Goal: Task Accomplishment & Management: Manage account settings

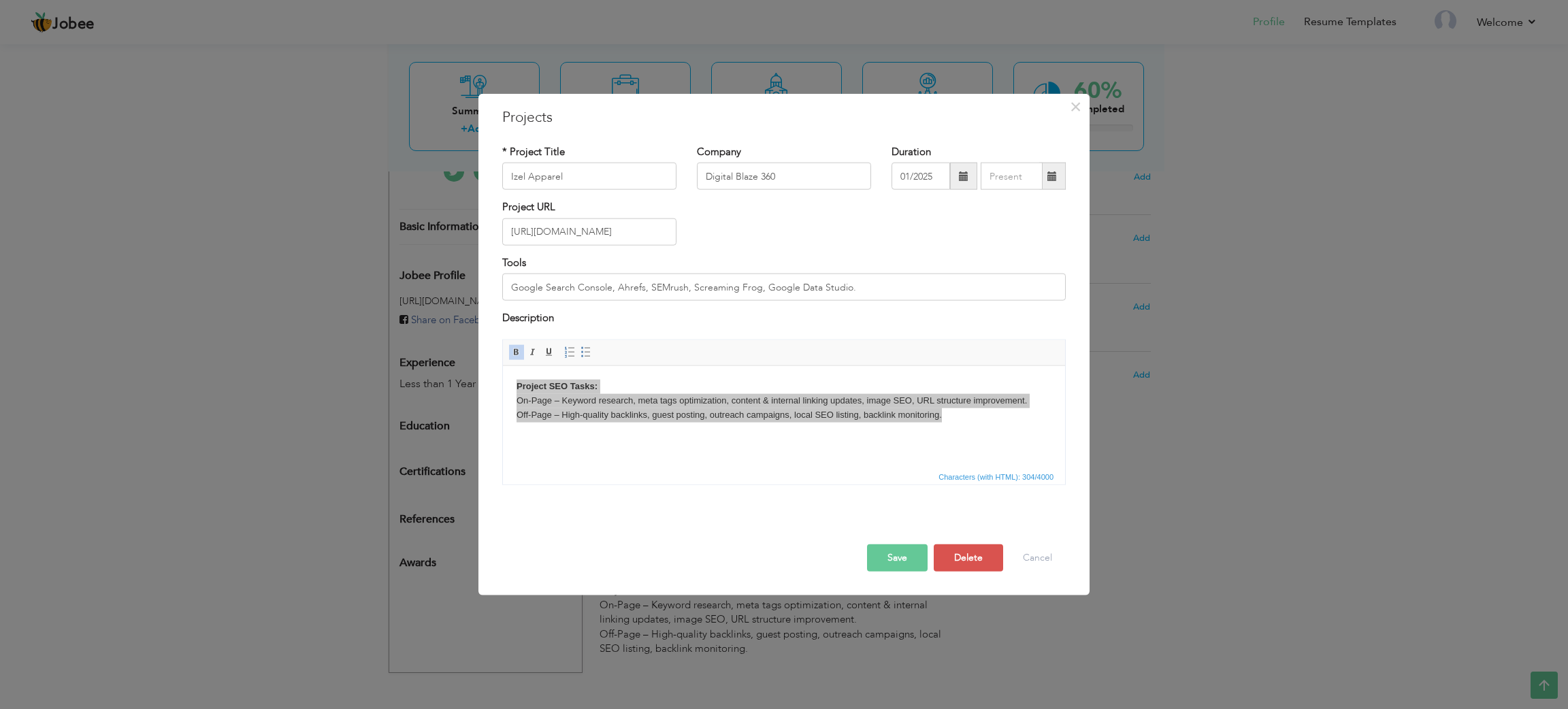
click at [1067, 102] on button "×" at bounding box center [1074, 107] width 21 height 21
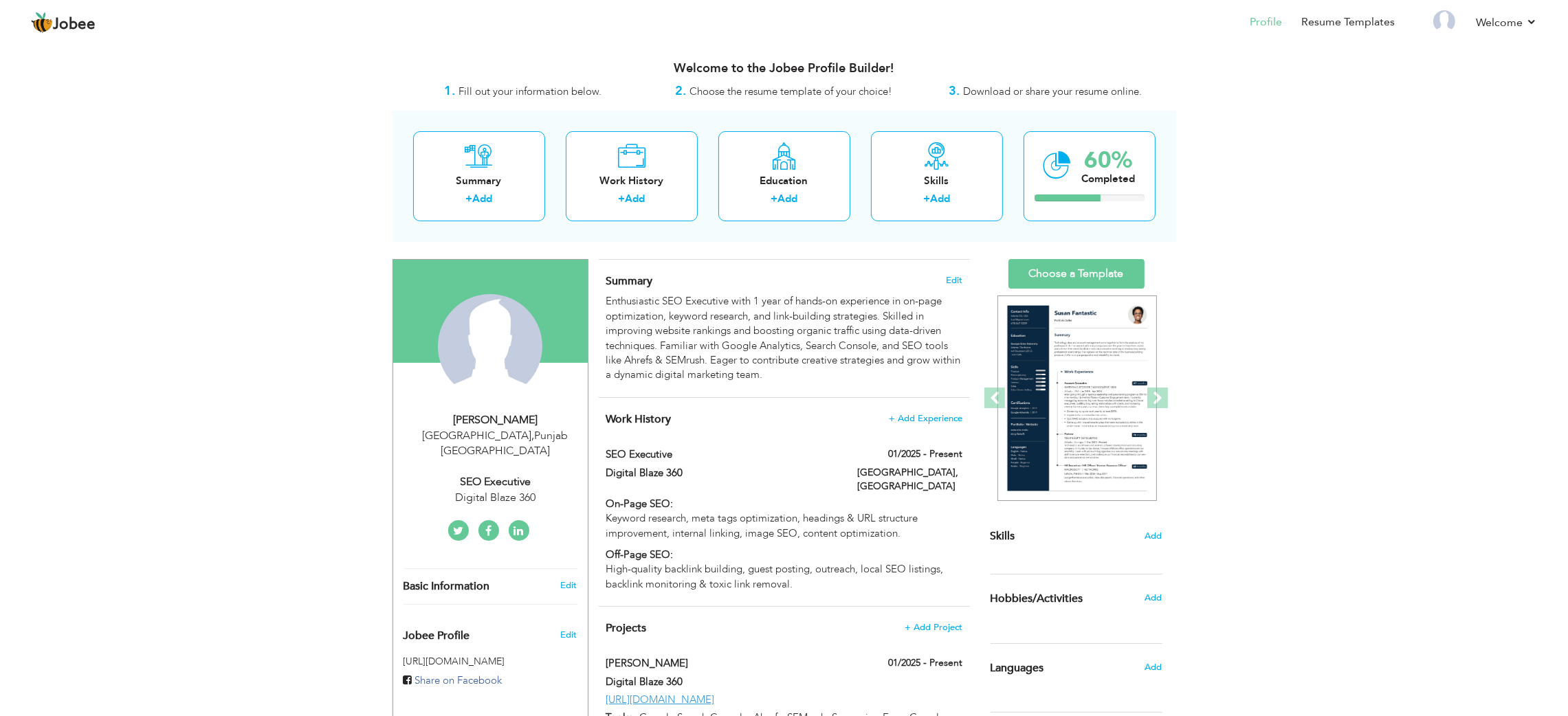
click at [513, 417] on div "[PERSON_NAME]" at bounding box center [495, 420] width 184 height 16
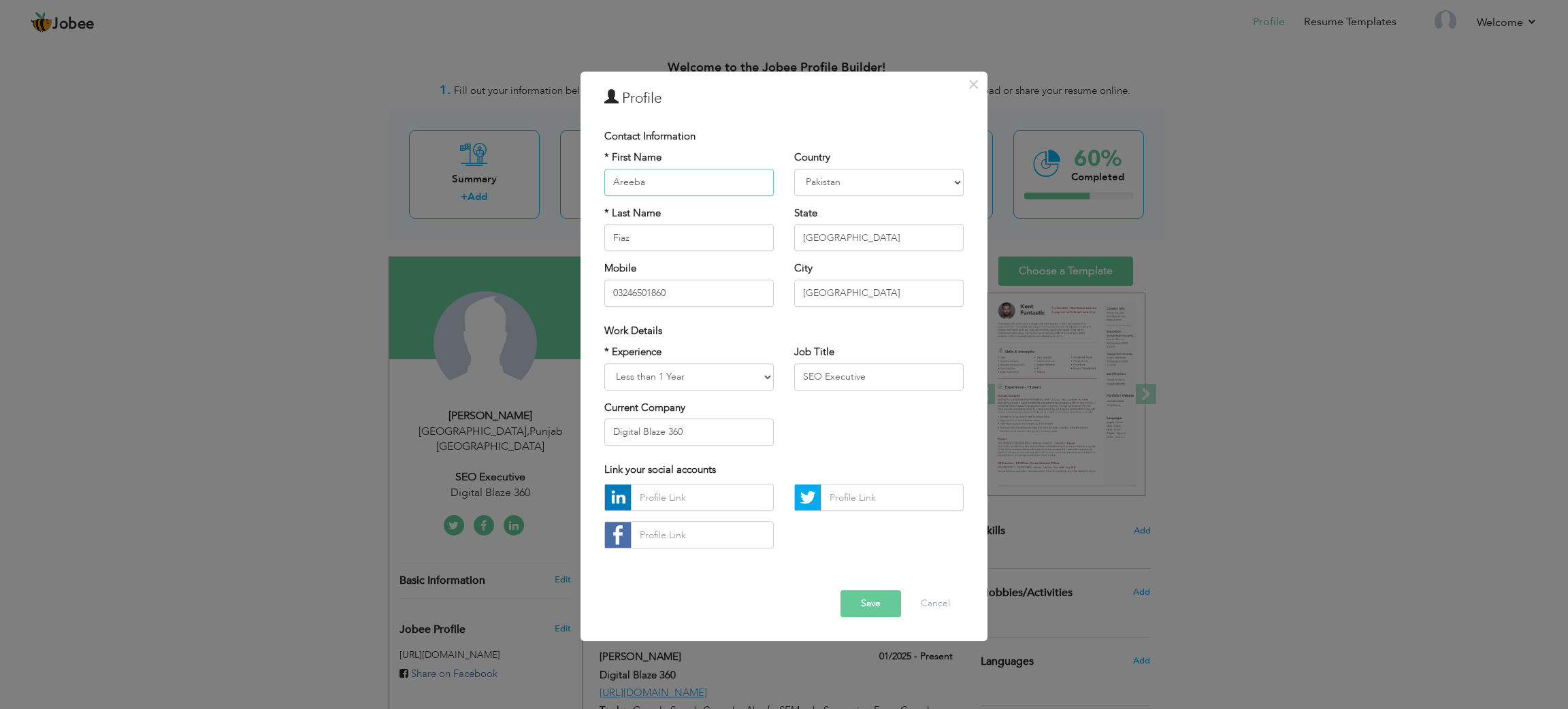
click at [674, 179] on input "Areeba" at bounding box center [689, 182] width 170 height 27
click at [646, 244] on input "Fiaz" at bounding box center [689, 237] width 170 height 27
click at [851, 182] on select "[GEOGRAPHIC_DATA] [GEOGRAPHIC_DATA] [GEOGRAPHIC_DATA] [US_STATE] [GEOGRAPHIC_DA…" at bounding box center [879, 182] width 170 height 27
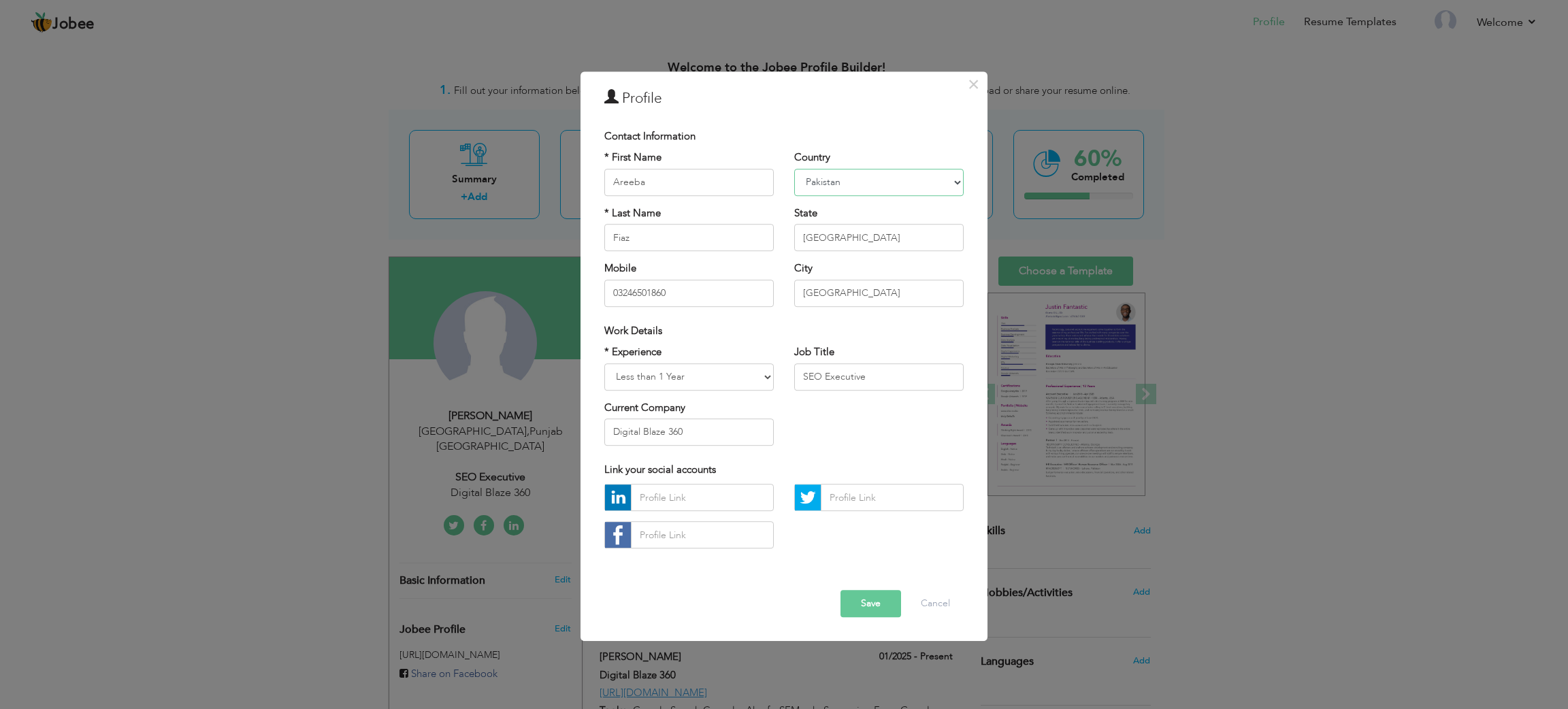
click at [851, 182] on select "[GEOGRAPHIC_DATA] [GEOGRAPHIC_DATA] [GEOGRAPHIC_DATA] [US_STATE] [GEOGRAPHIC_DA…" at bounding box center [879, 182] width 170 height 27
click at [832, 245] on input "[GEOGRAPHIC_DATA]" at bounding box center [879, 237] width 170 height 27
click at [682, 302] on input "03246501860" at bounding box center [689, 293] width 170 height 27
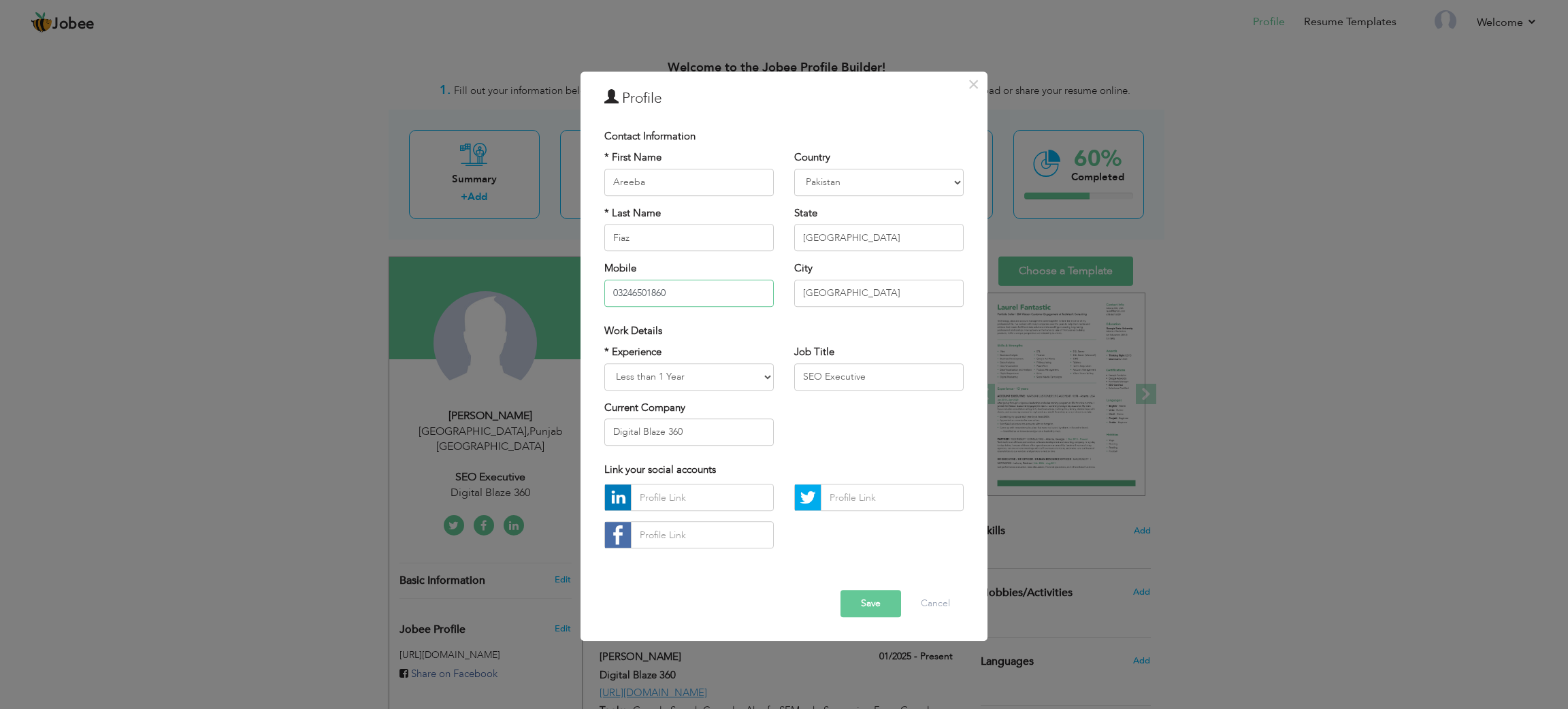
click at [682, 302] on input "03246501860" at bounding box center [689, 293] width 170 height 27
click at [839, 296] on input "[GEOGRAPHIC_DATA]" at bounding box center [879, 293] width 170 height 27
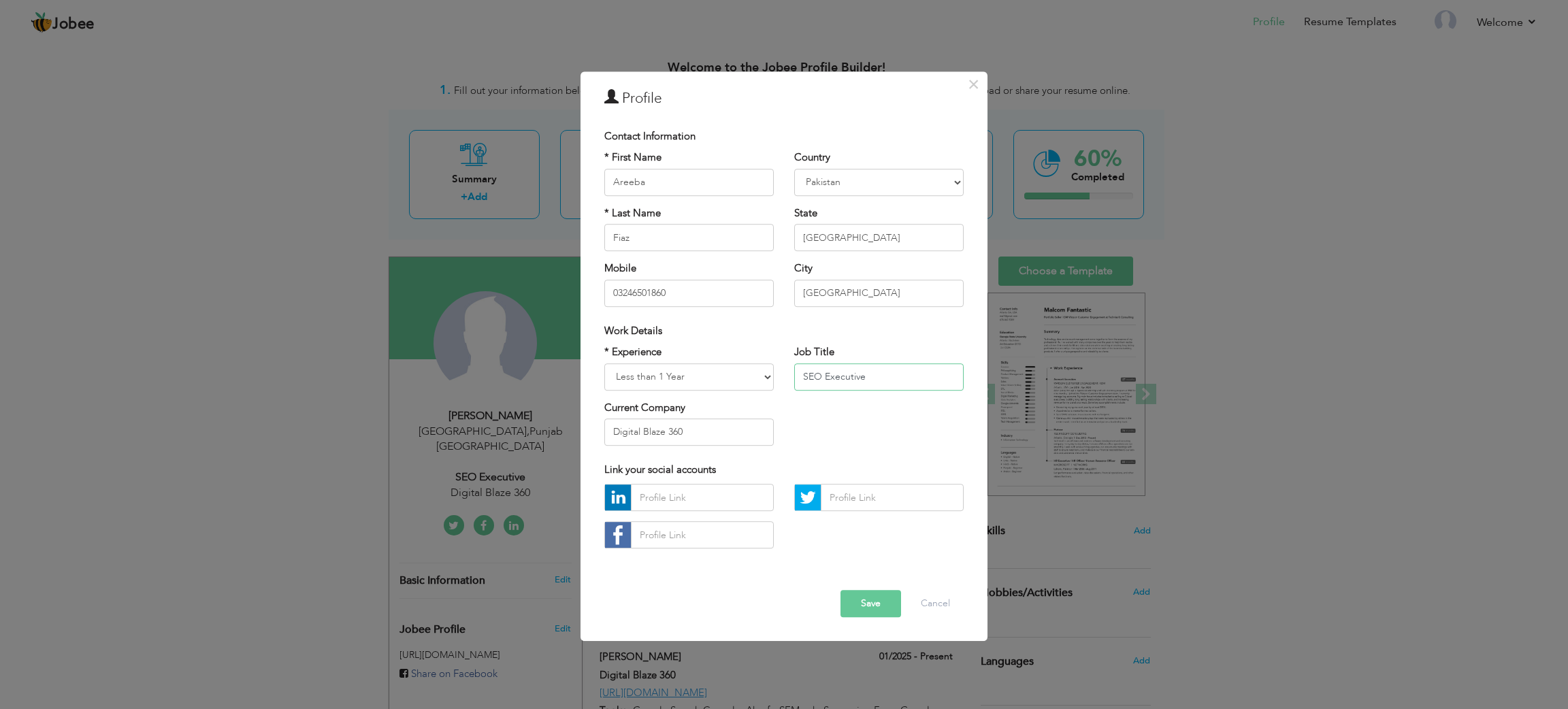
click at [855, 376] on input "SEO Executive" at bounding box center [879, 376] width 170 height 27
click at [733, 433] on input "Digital Blaze 360" at bounding box center [689, 432] width 170 height 27
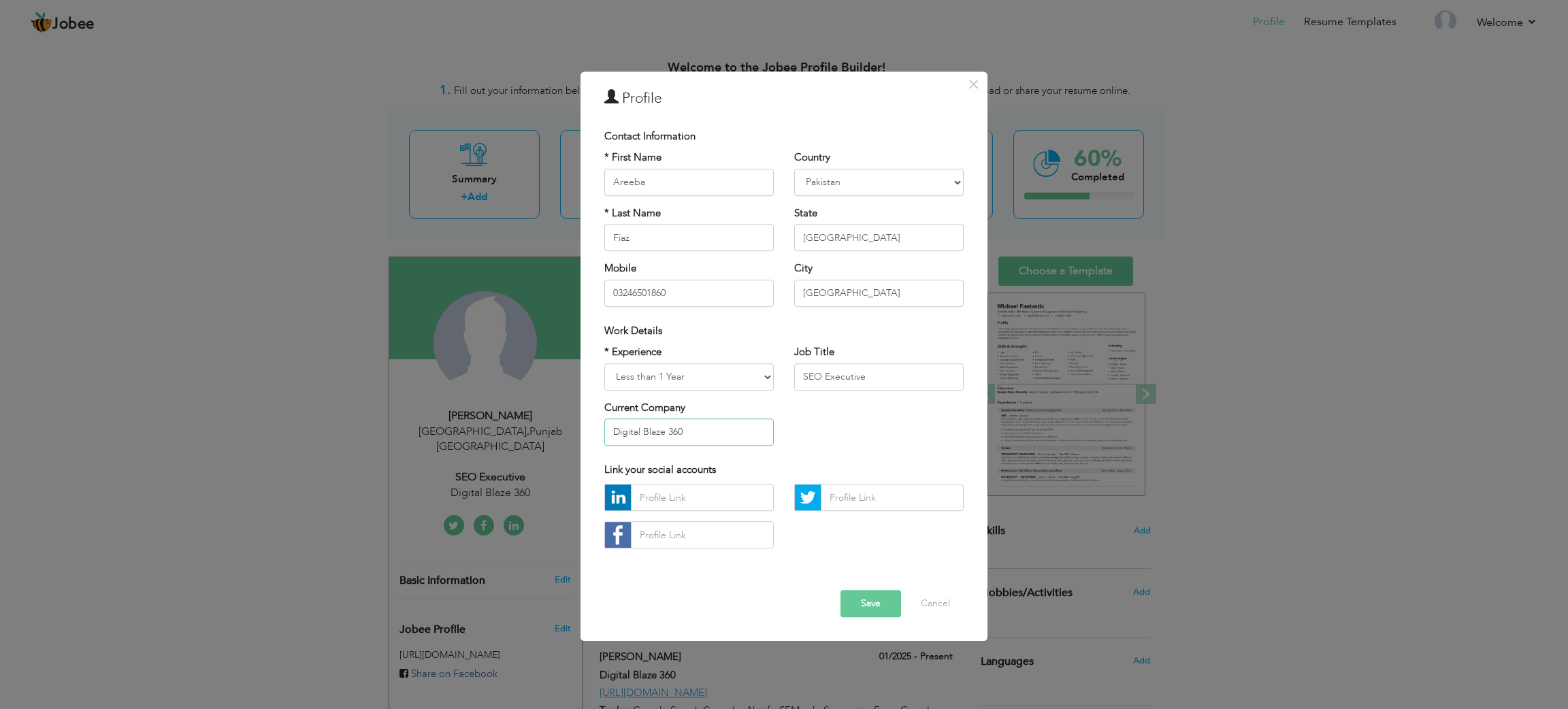
click at [733, 433] on input "Digital Blaze 360" at bounding box center [689, 432] width 170 height 27
click at [971, 84] on span "×" at bounding box center [974, 84] width 12 height 24
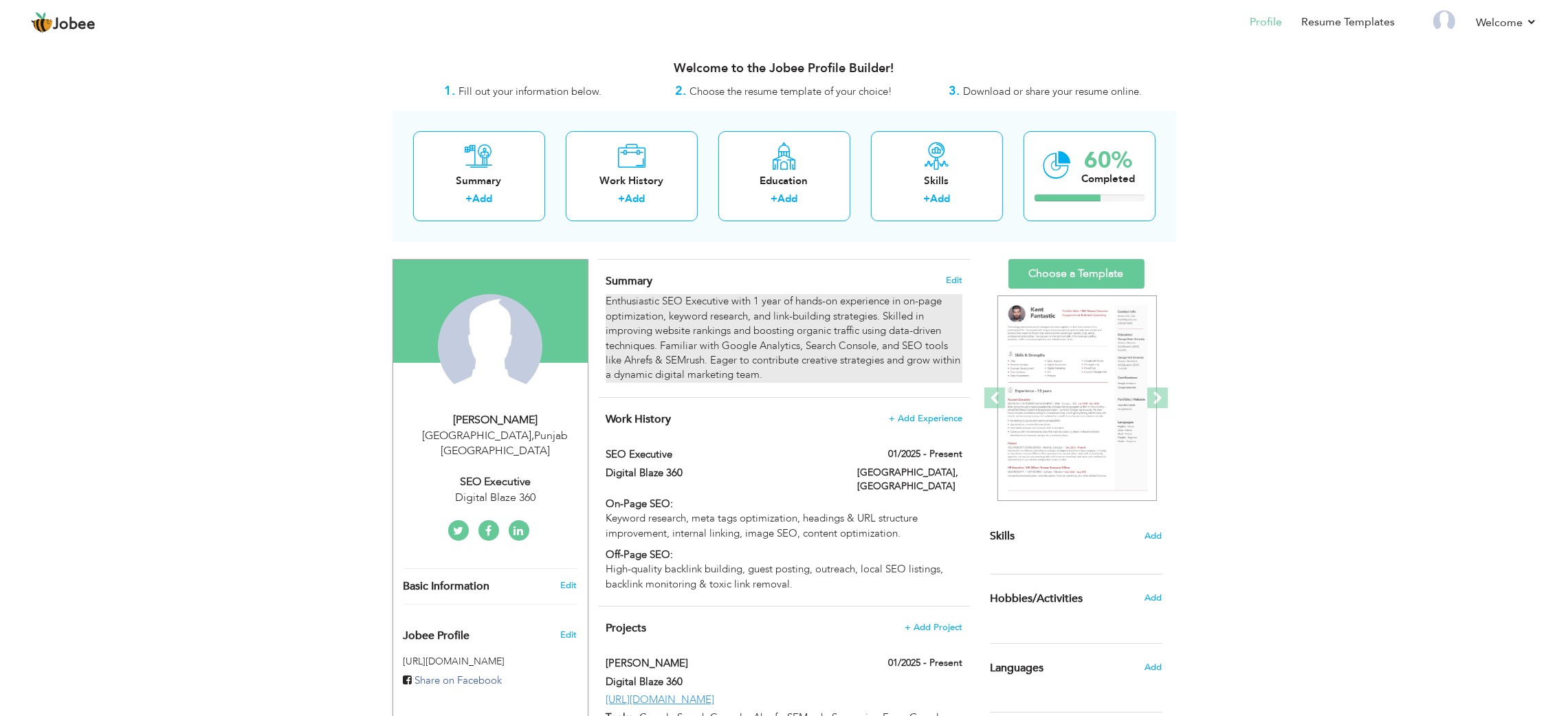
click at [793, 299] on div "Enthusiastic SEO Executive with 1 year of hands-on experience in on-page optimi…" at bounding box center [784, 338] width 356 height 88
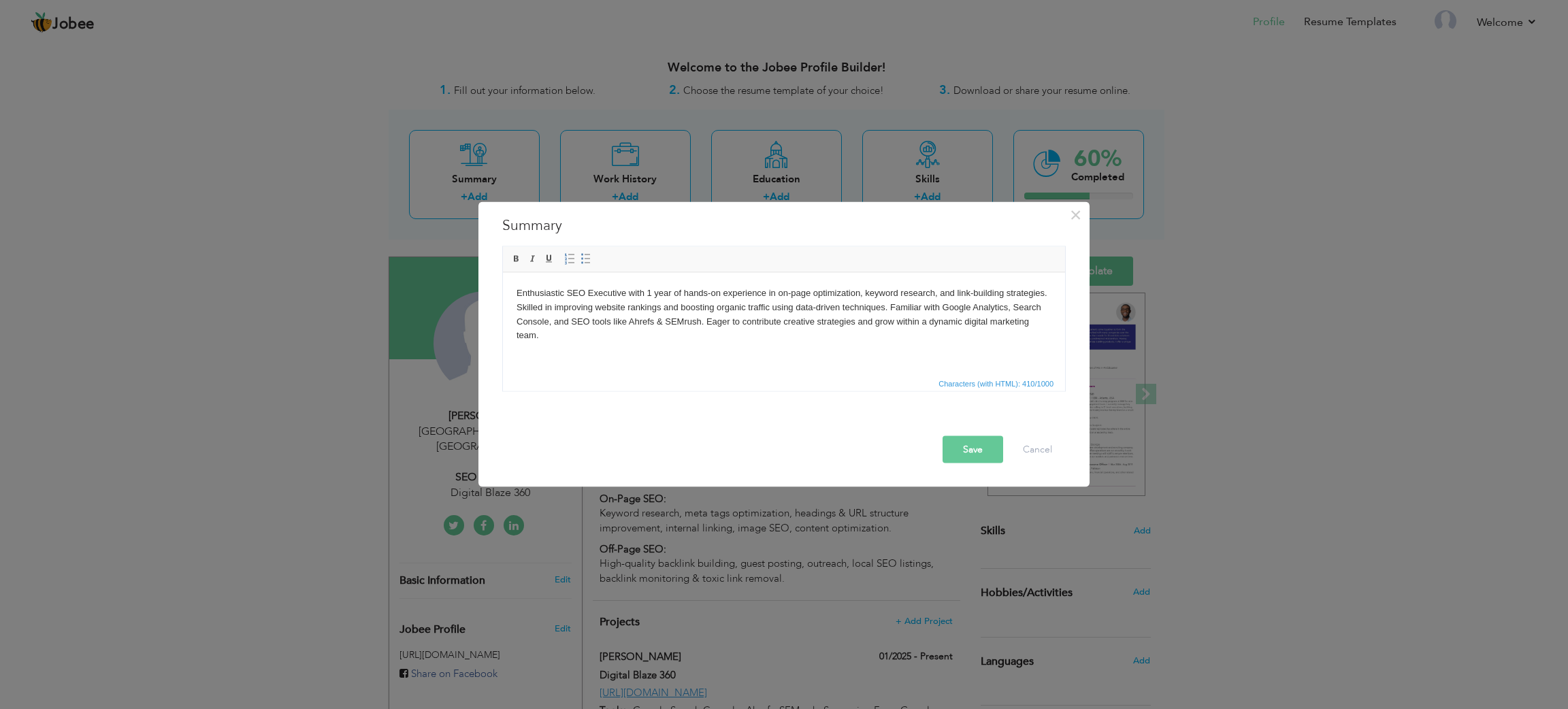
click at [740, 313] on body "Enthusiastic SEO Executive with 1 year of hands-on experience in on-page optimi…" at bounding box center [784, 314] width 535 height 56
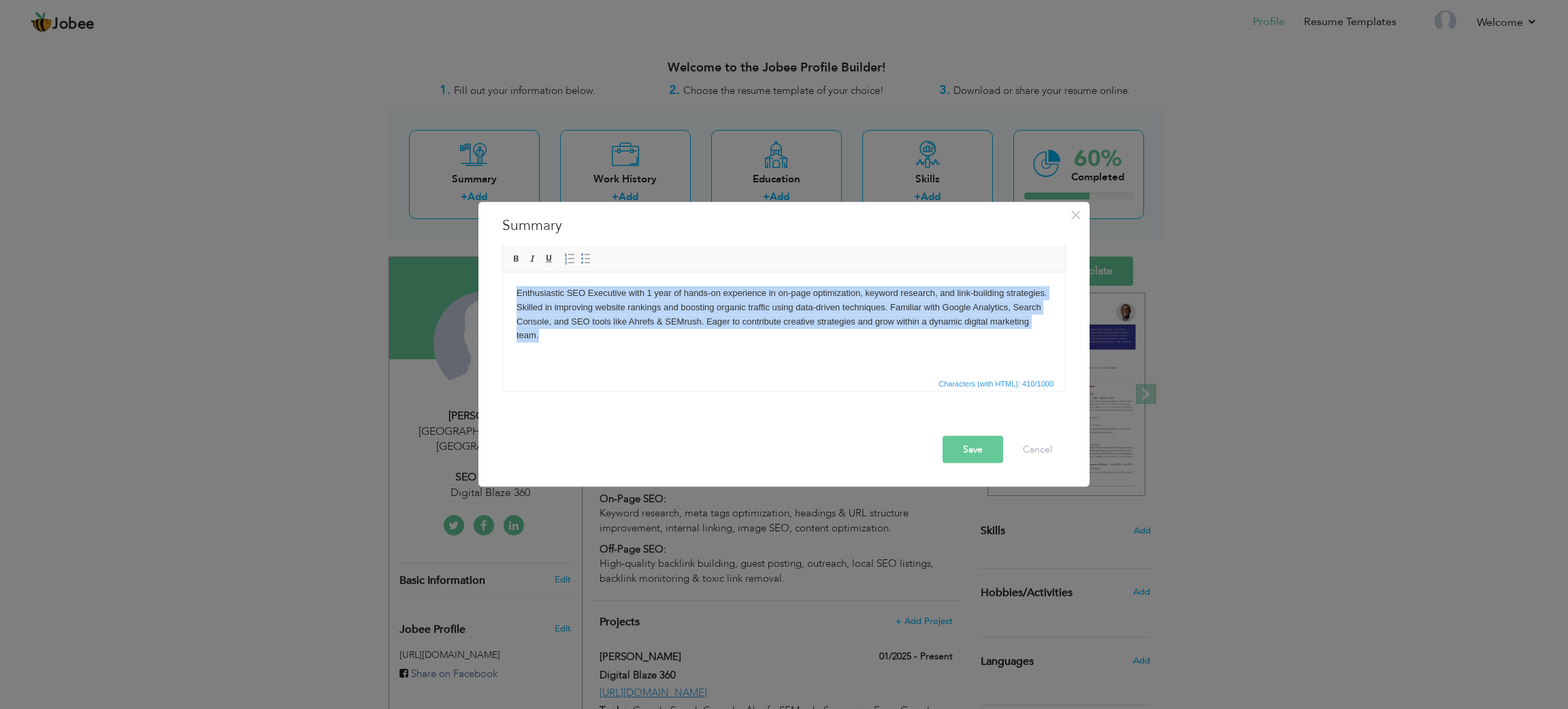
click at [740, 313] on body "Enthusiastic SEO Executive with 1 year of hands-on experience in on-page optimi…" at bounding box center [784, 314] width 535 height 56
copy body "Enthusiastic SEO Executive with 1 year of hands-on experience in on-page optimi…"
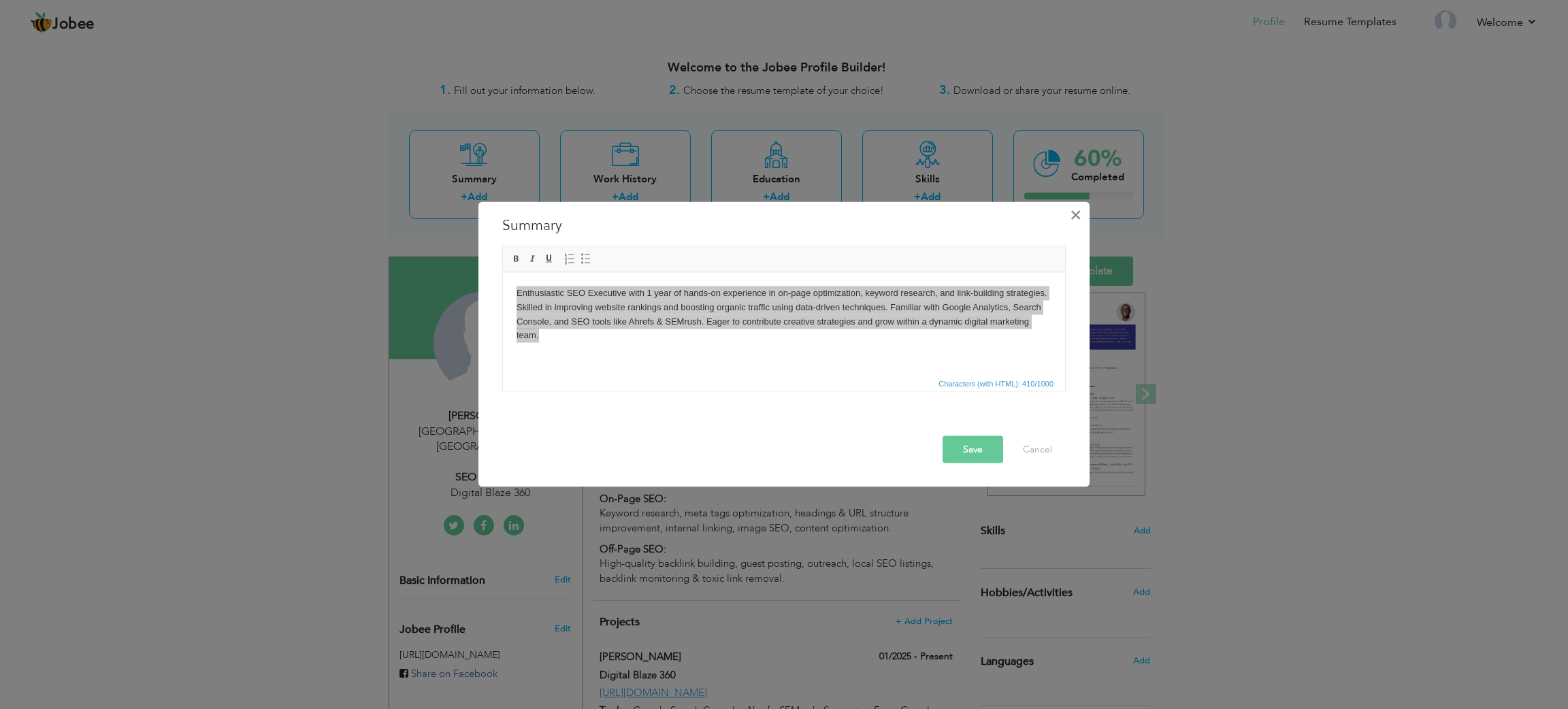
click at [1070, 213] on span "×" at bounding box center [1076, 215] width 12 height 24
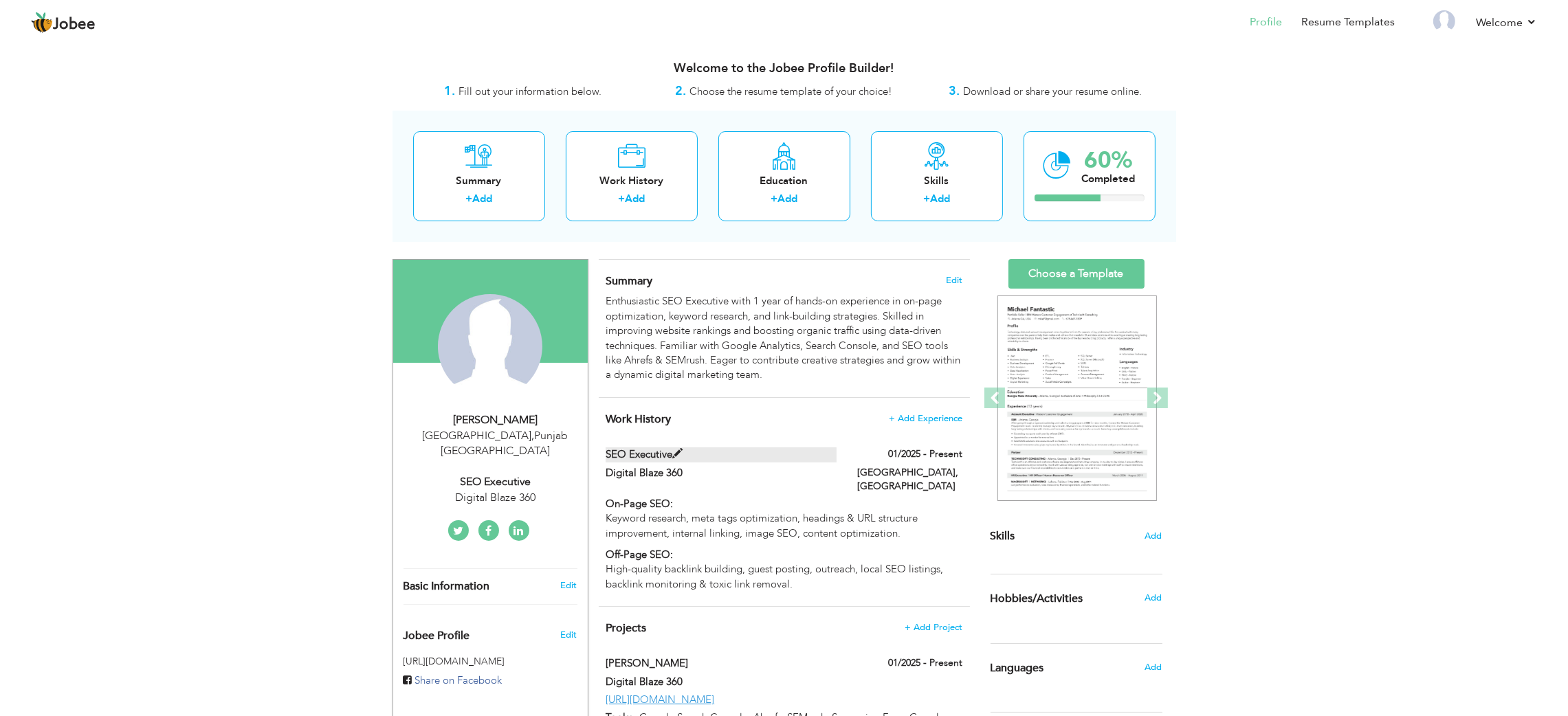
click at [731, 460] on label "SEO Executive" at bounding box center [721, 454] width 231 height 14
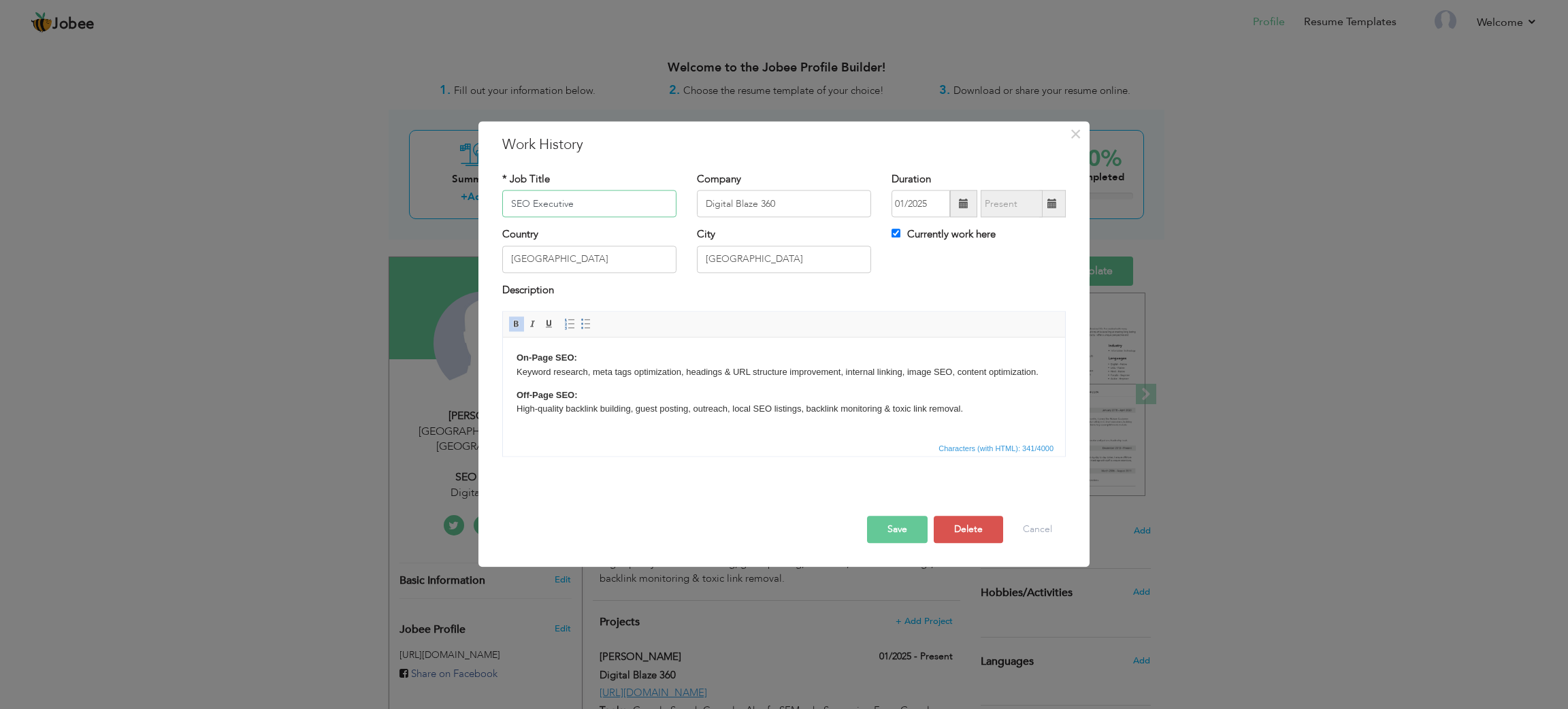
click at [595, 198] on input "SEO Executive" at bounding box center [589, 204] width 174 height 27
click at [731, 207] on input "Digital Blaze 360" at bounding box center [784, 204] width 174 height 27
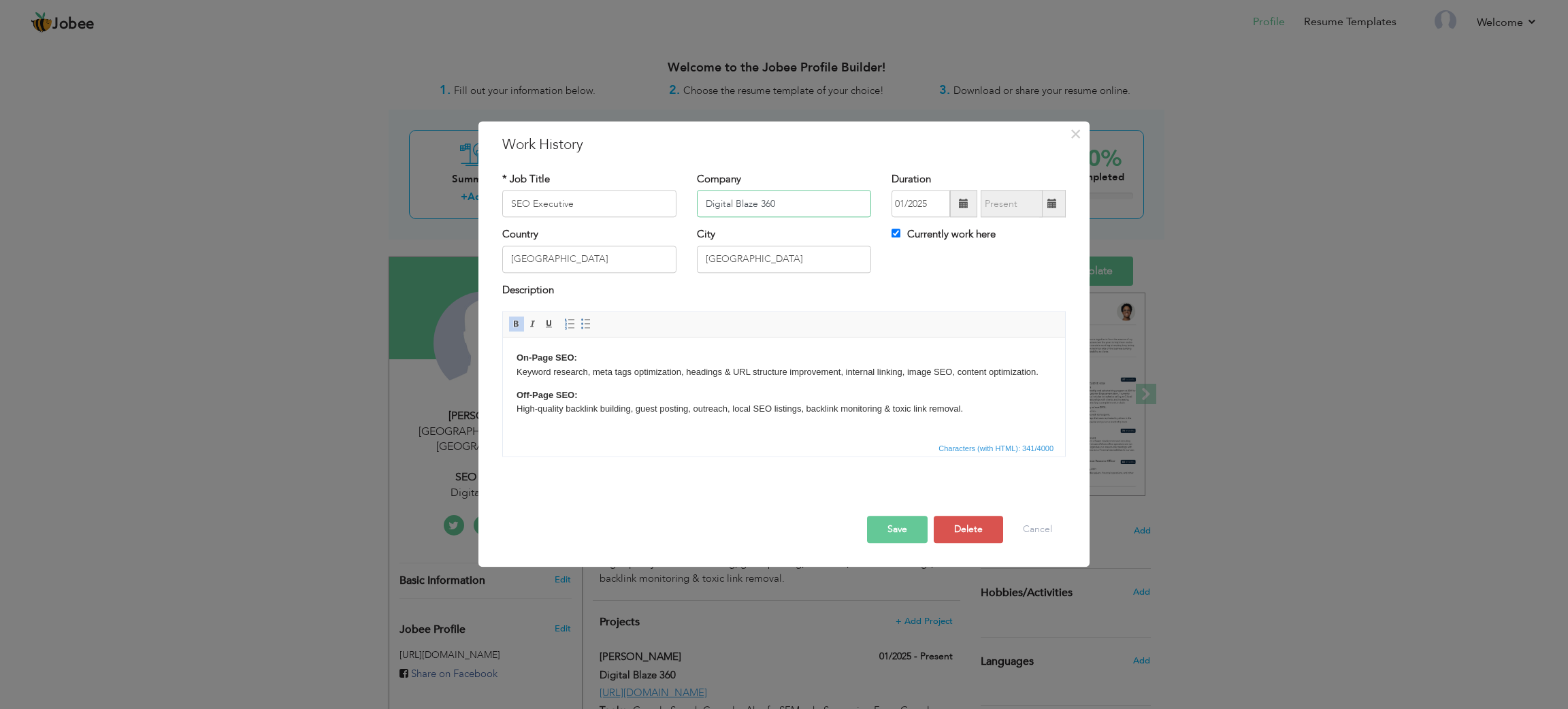
click at [731, 207] on input "Digital Blaze 360" at bounding box center [784, 204] width 174 height 27
click at [625, 265] on input "[GEOGRAPHIC_DATA]" at bounding box center [589, 259] width 174 height 27
click at [754, 267] on input "[GEOGRAPHIC_DATA]" at bounding box center [784, 259] width 174 height 27
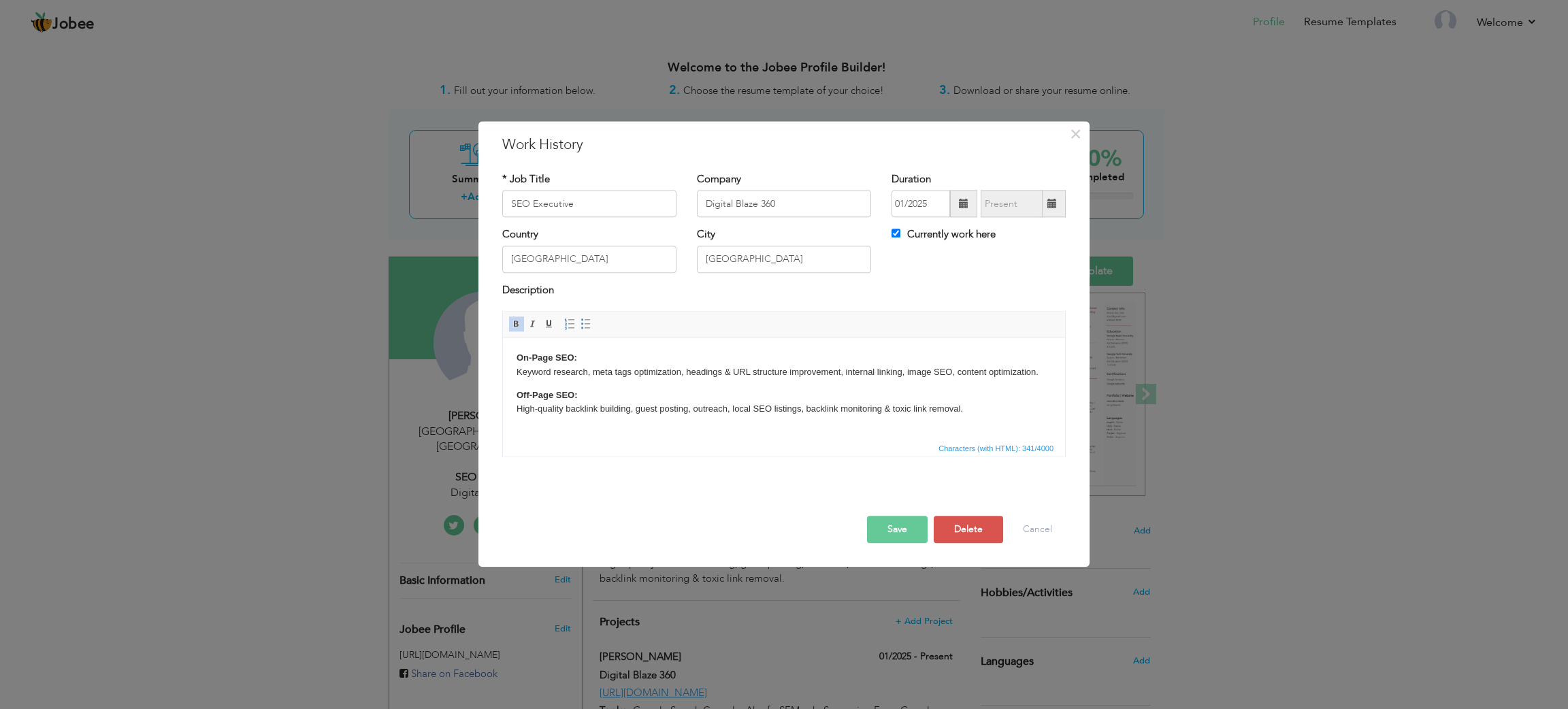
click at [631, 387] on body "On-Page SEO: Keyword research, meta tags optimization, headings & URL structure…" at bounding box center [784, 384] width 535 height 65
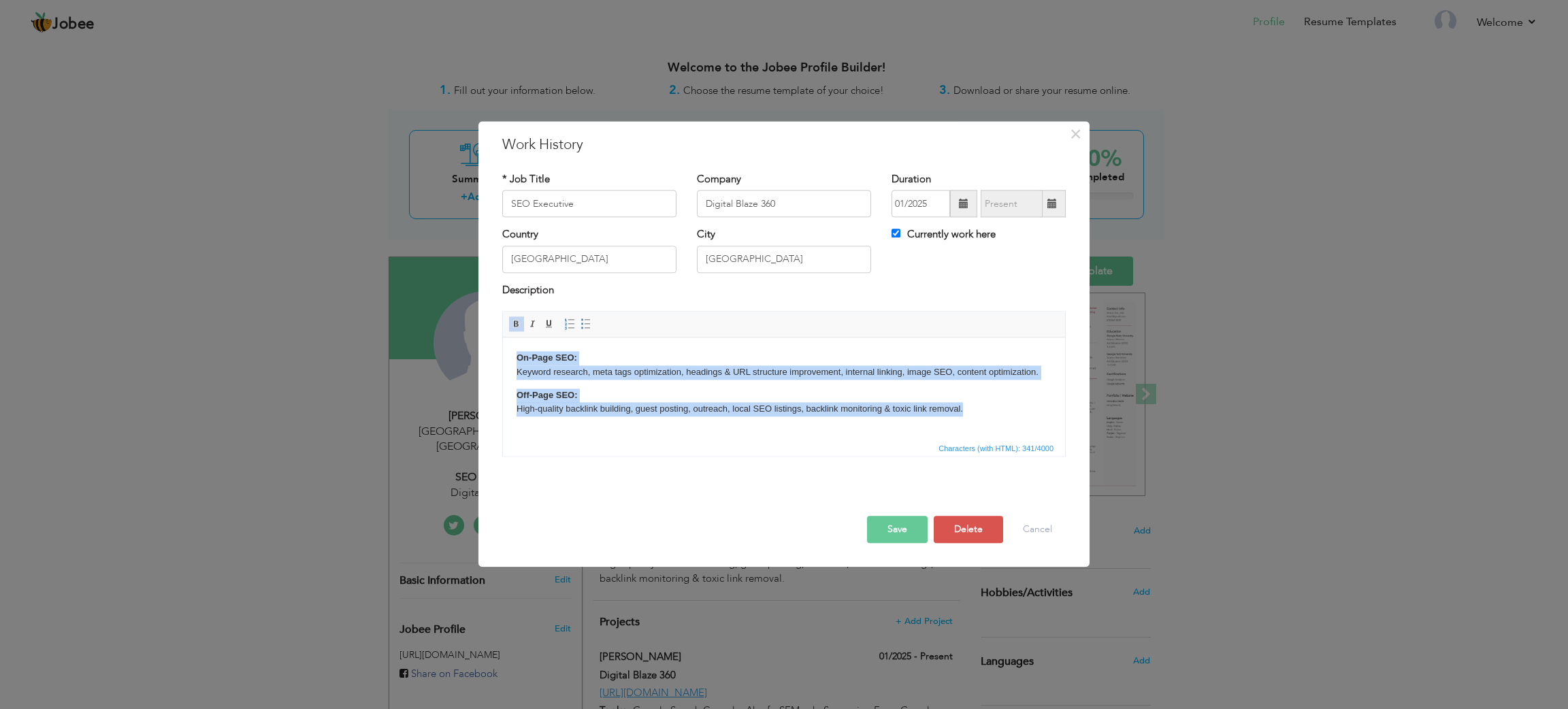
copy body "On-Page SEO: Keyword research, meta tags optimization, headings & URL structure…"
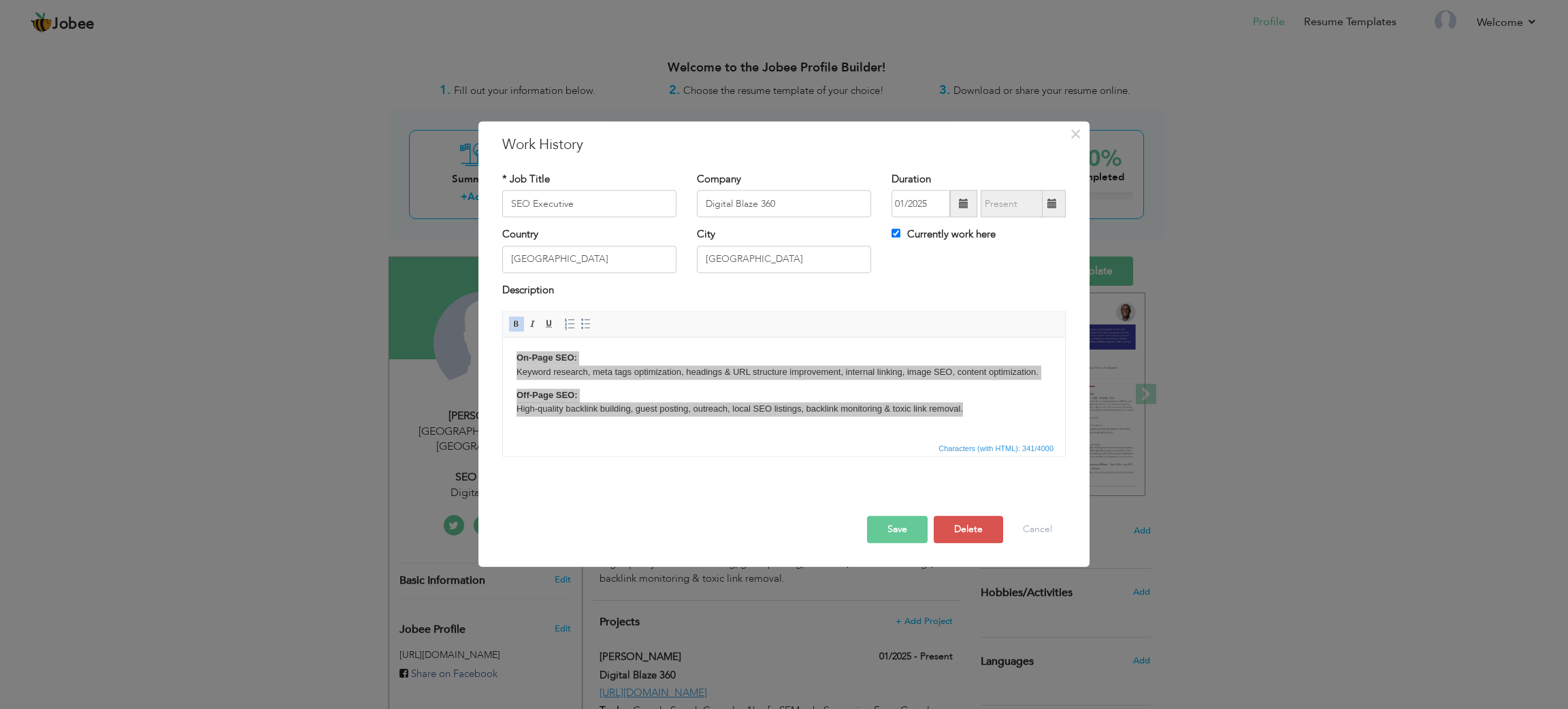
click at [881, 533] on button "Save" at bounding box center [897, 530] width 61 height 27
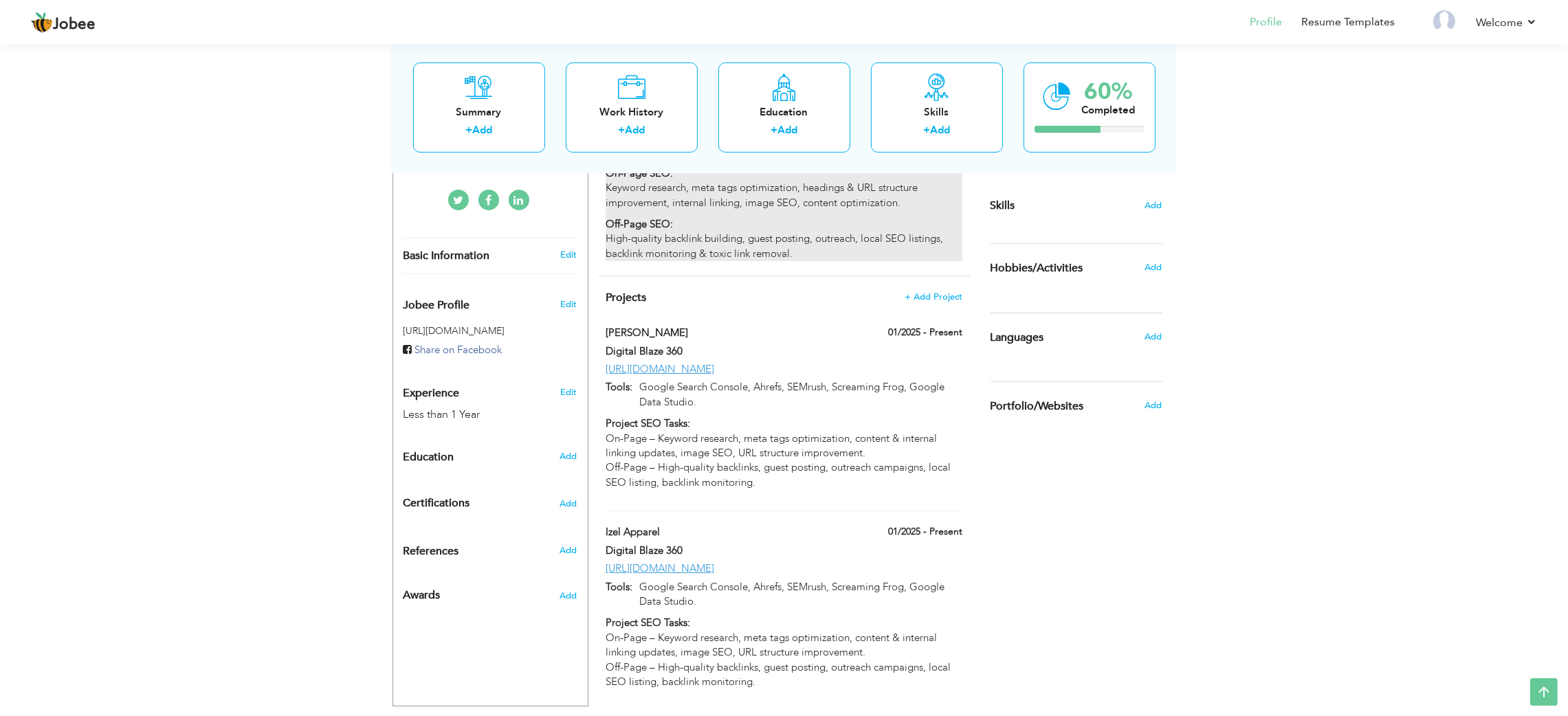
scroll to position [337, 0]
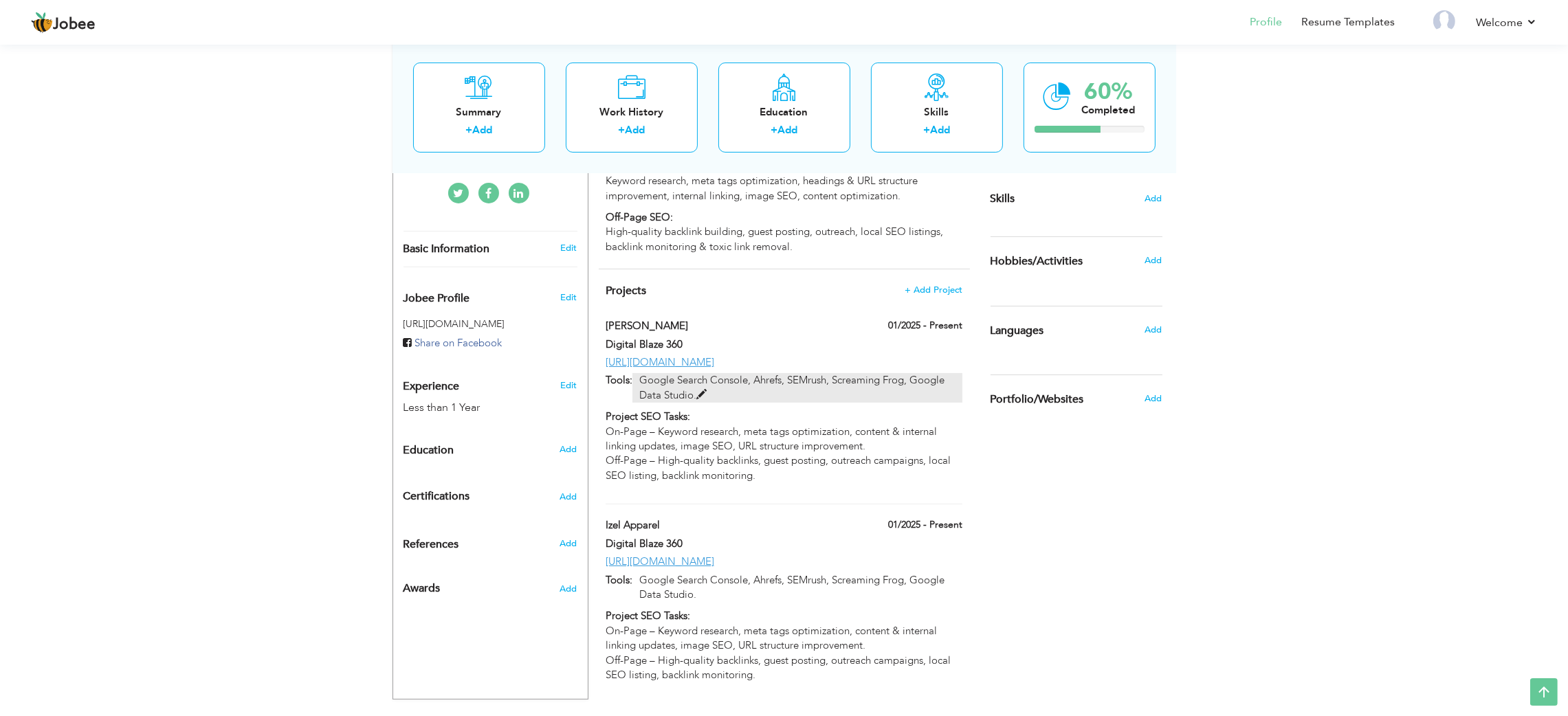
click at [774, 381] on p "Google Search Console, Ahrefs, SEMrush, Screaming Frog, Google Data Studio." at bounding box center [797, 388] width 329 height 29
type input "[PERSON_NAME]"
type input "[URL][DOMAIN_NAME]"
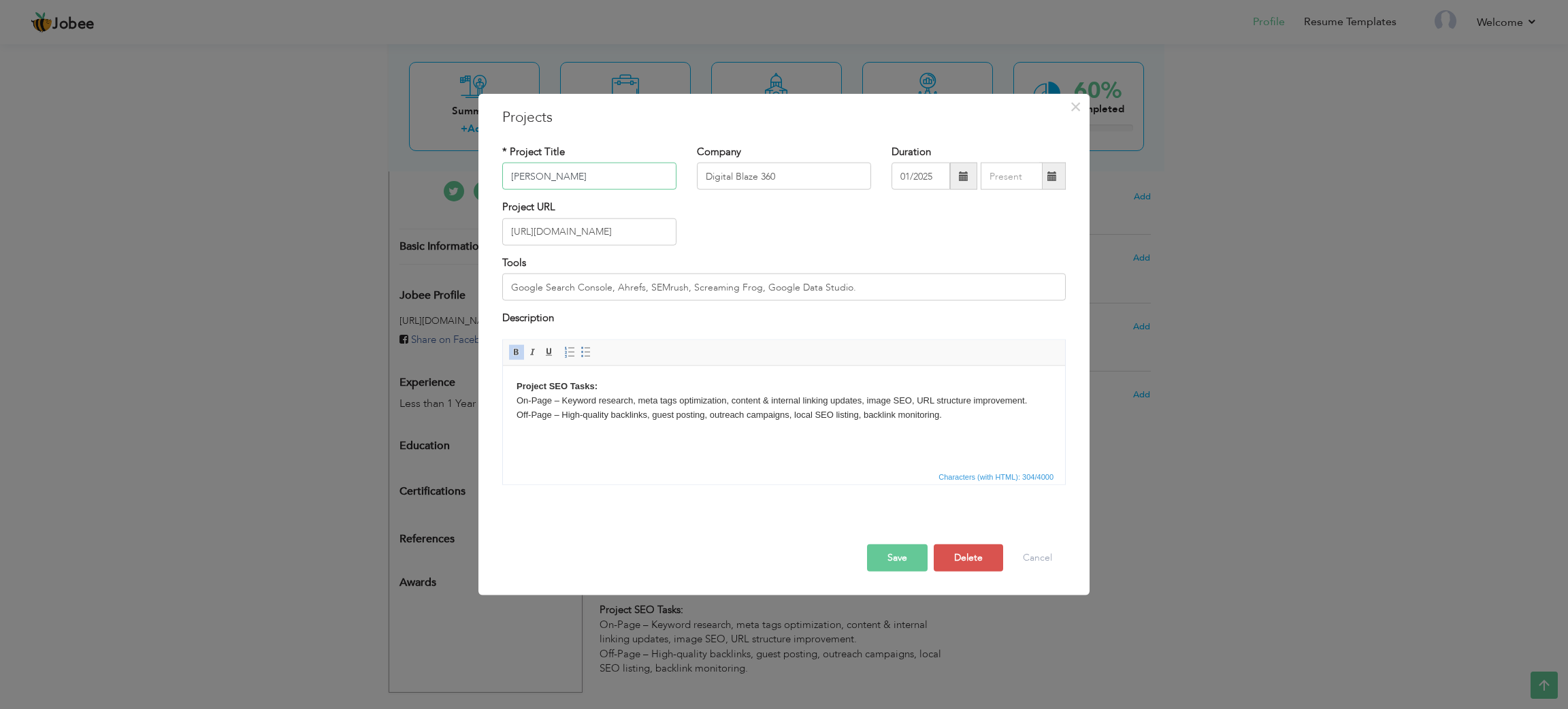
click at [570, 183] on input "[PERSON_NAME]" at bounding box center [589, 176] width 174 height 27
click at [571, 230] on input "[URL][DOMAIN_NAME]" at bounding box center [589, 232] width 174 height 27
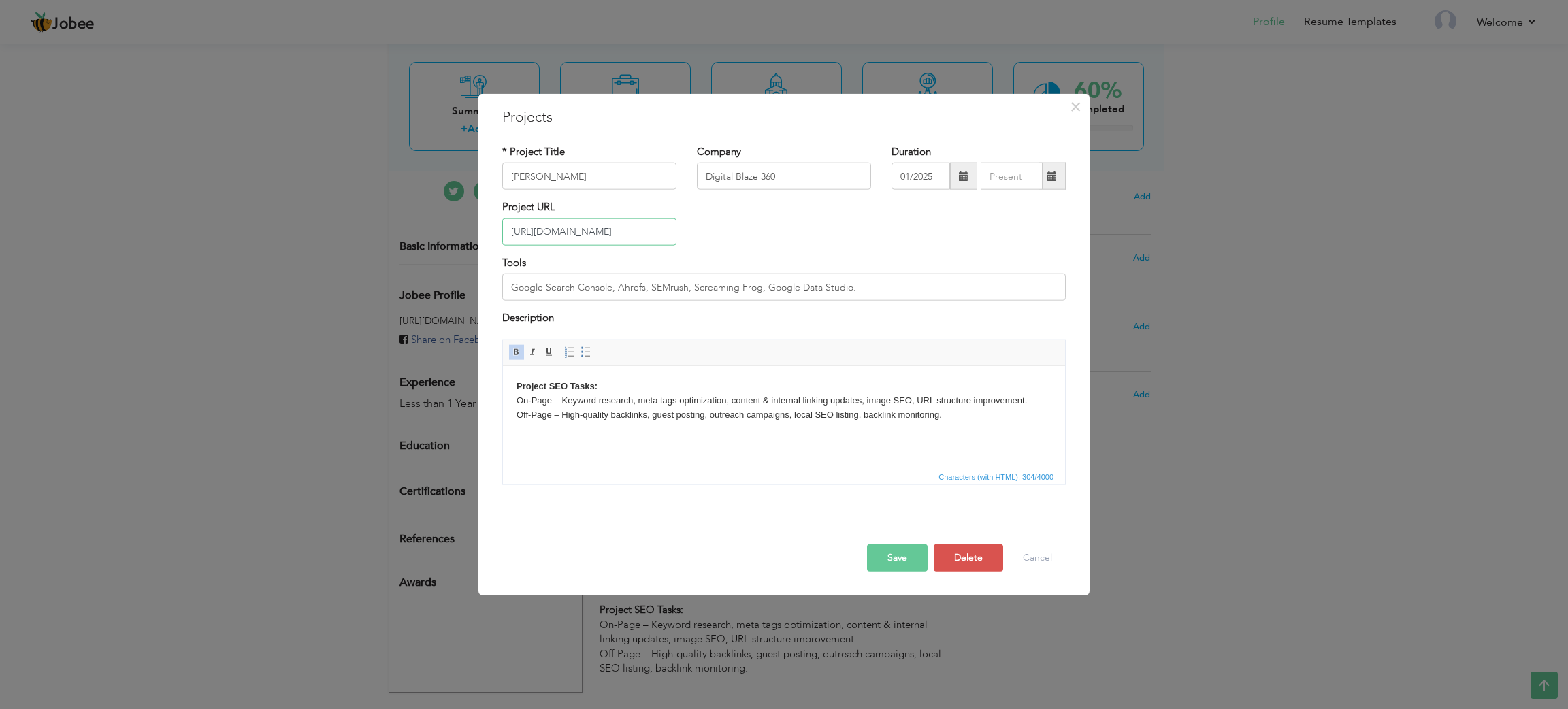
click at [571, 230] on input "[URL][DOMAIN_NAME]" at bounding box center [589, 232] width 174 height 27
click at [618, 288] on input "Google Search Console, Ahrefs, SEMrush, Screaming Frog, Google Data Studio." at bounding box center [784, 287] width 563 height 27
click at [641, 410] on p "Project SEO Tasks: On-Page – Keyword research, meta tags optimization, content …" at bounding box center [784, 400] width 535 height 42
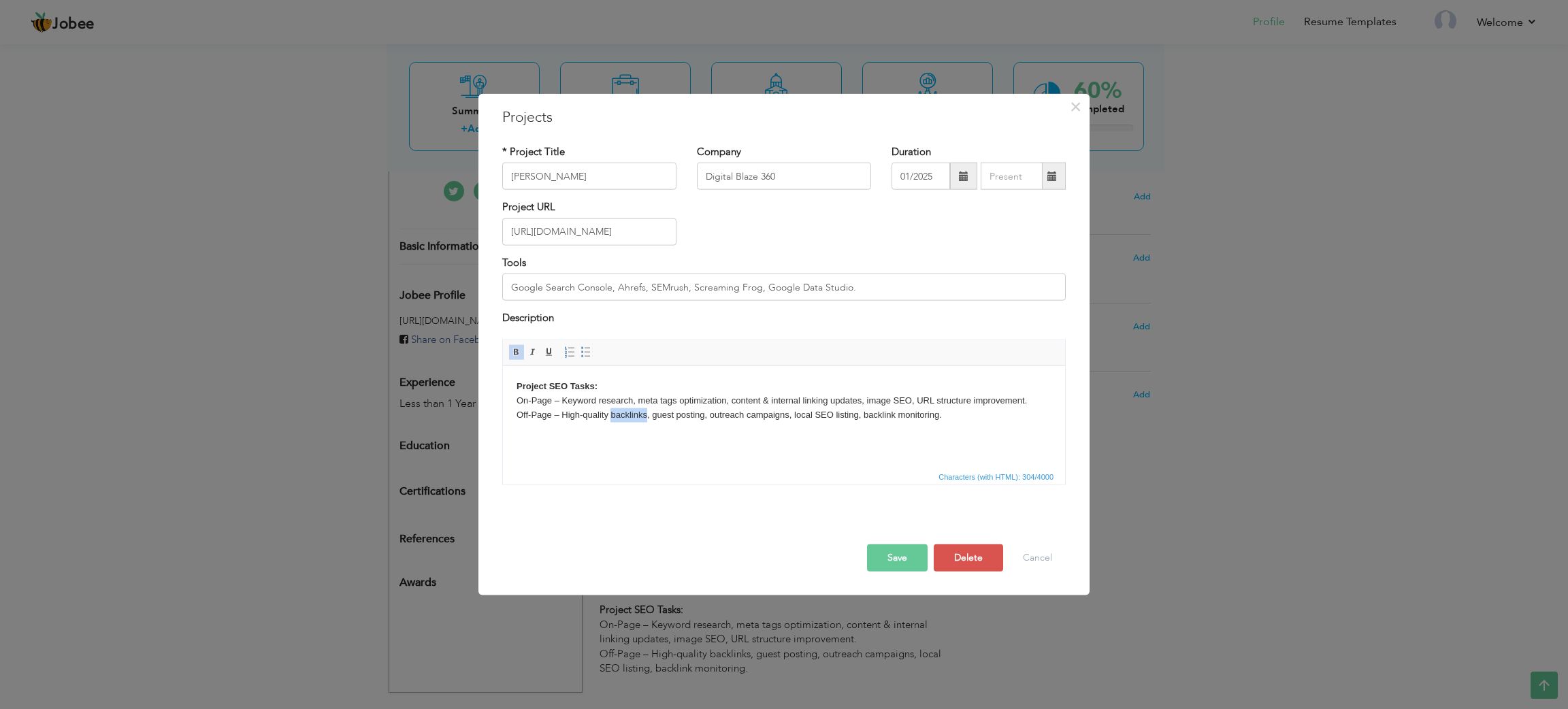
click at [641, 410] on p "Project SEO Tasks: On-Page – Keyword research, meta tags optimization, content …" at bounding box center [784, 400] width 535 height 42
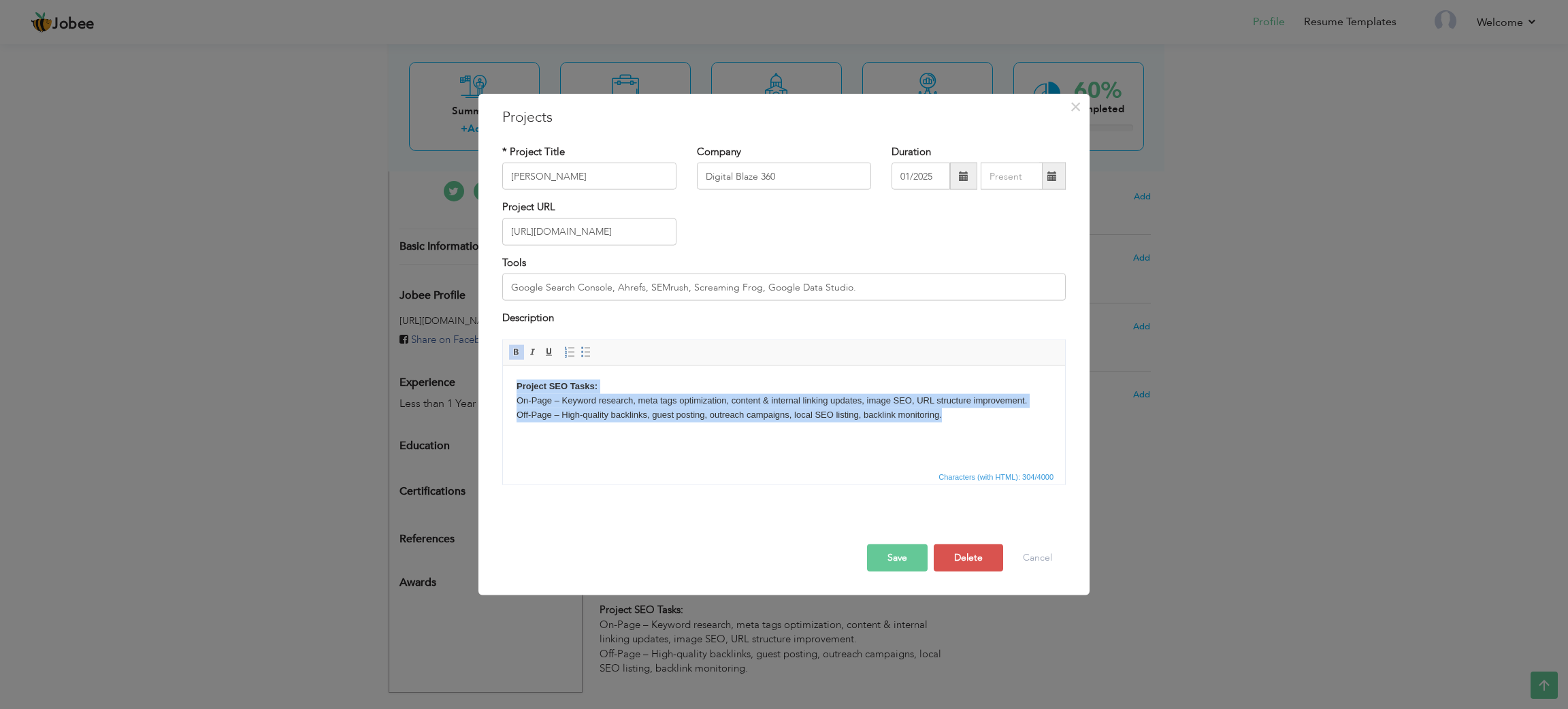
copy p "Project SEO Tasks: On-Page – Keyword research, meta tags optimization, content …"
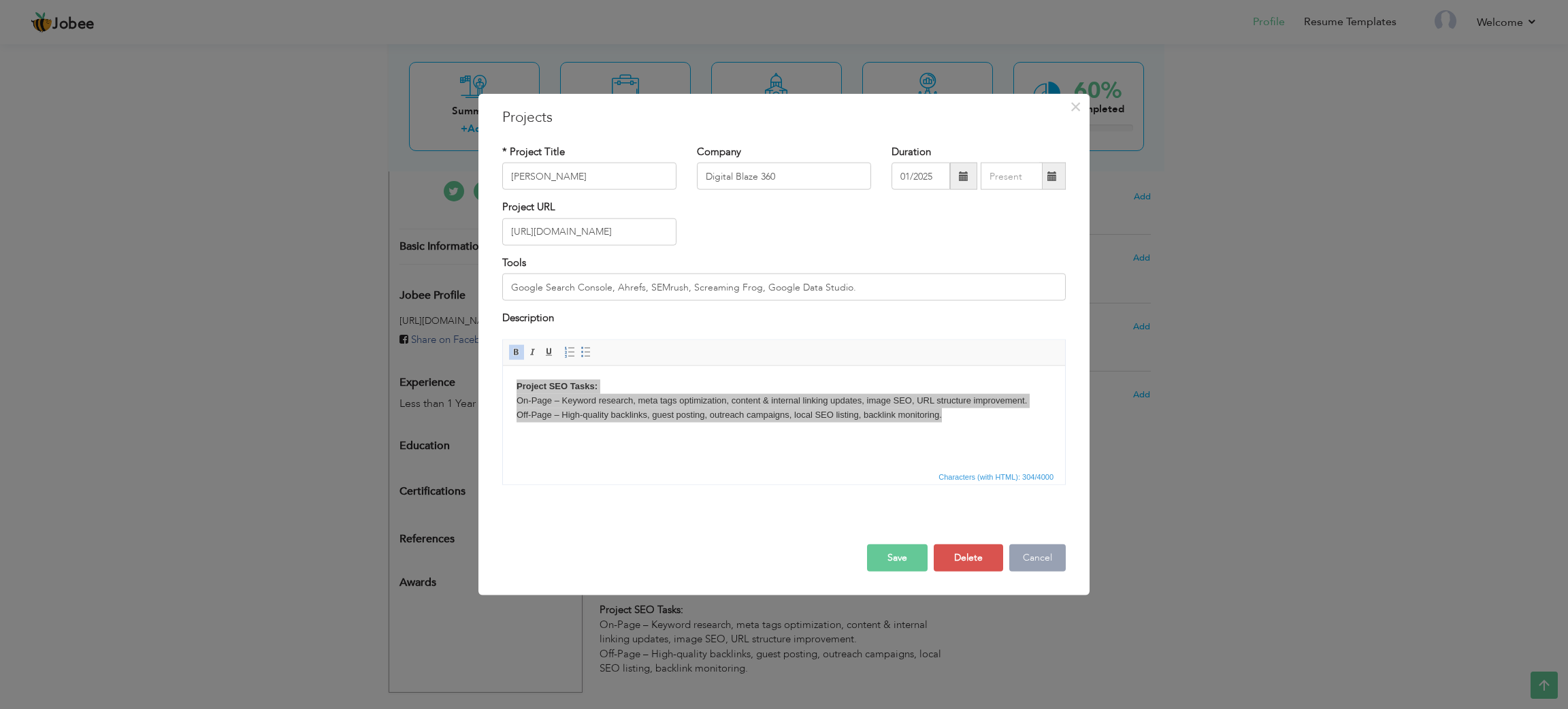
click at [1031, 562] on button "Cancel" at bounding box center [1037, 557] width 56 height 27
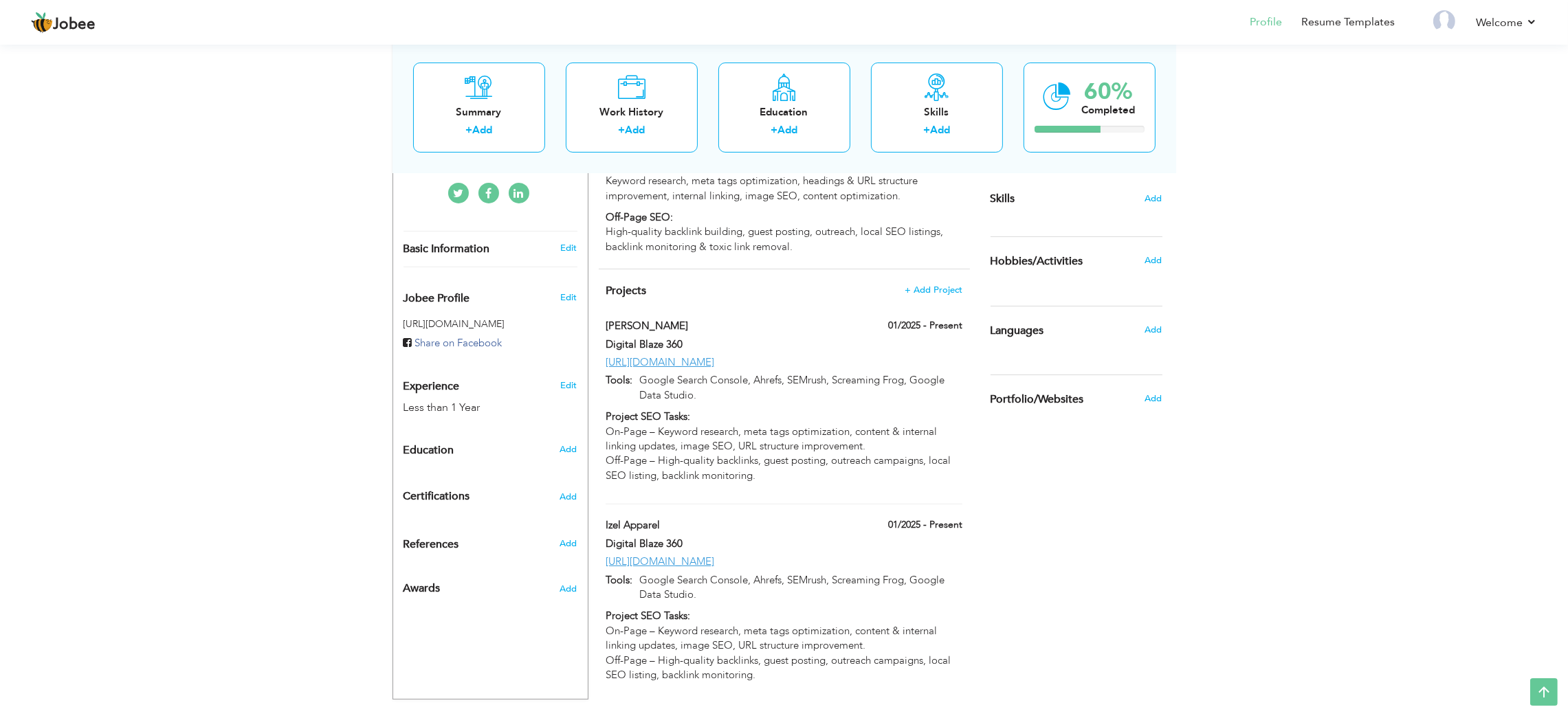
scroll to position [358, 0]
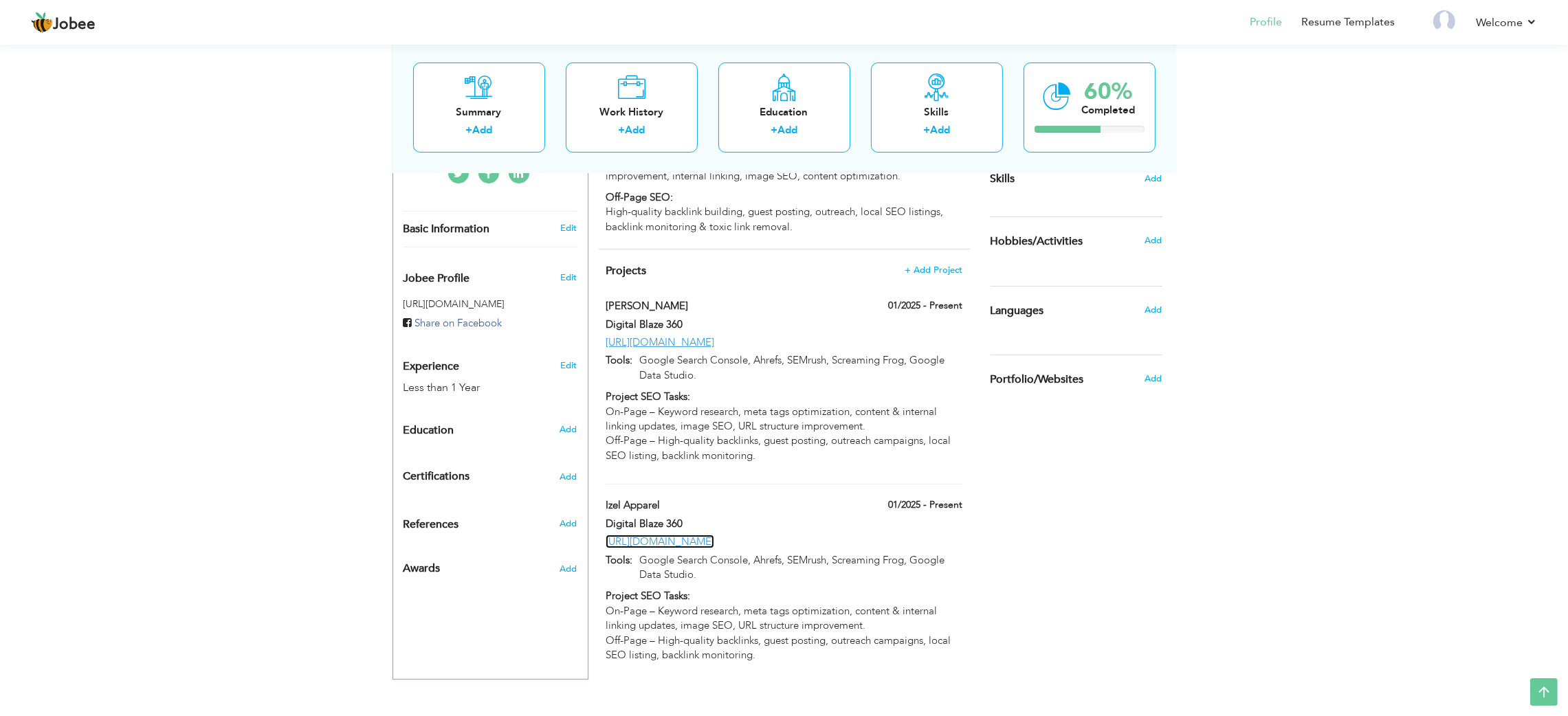
click at [695, 535] on link "[URL][DOMAIN_NAME]" at bounding box center [659, 542] width 109 height 13
click at [651, 498] on label "Izel Apparel" at bounding box center [721, 505] width 231 height 14
type input "Izel Apparel"
type input "[URL][DOMAIN_NAME]"
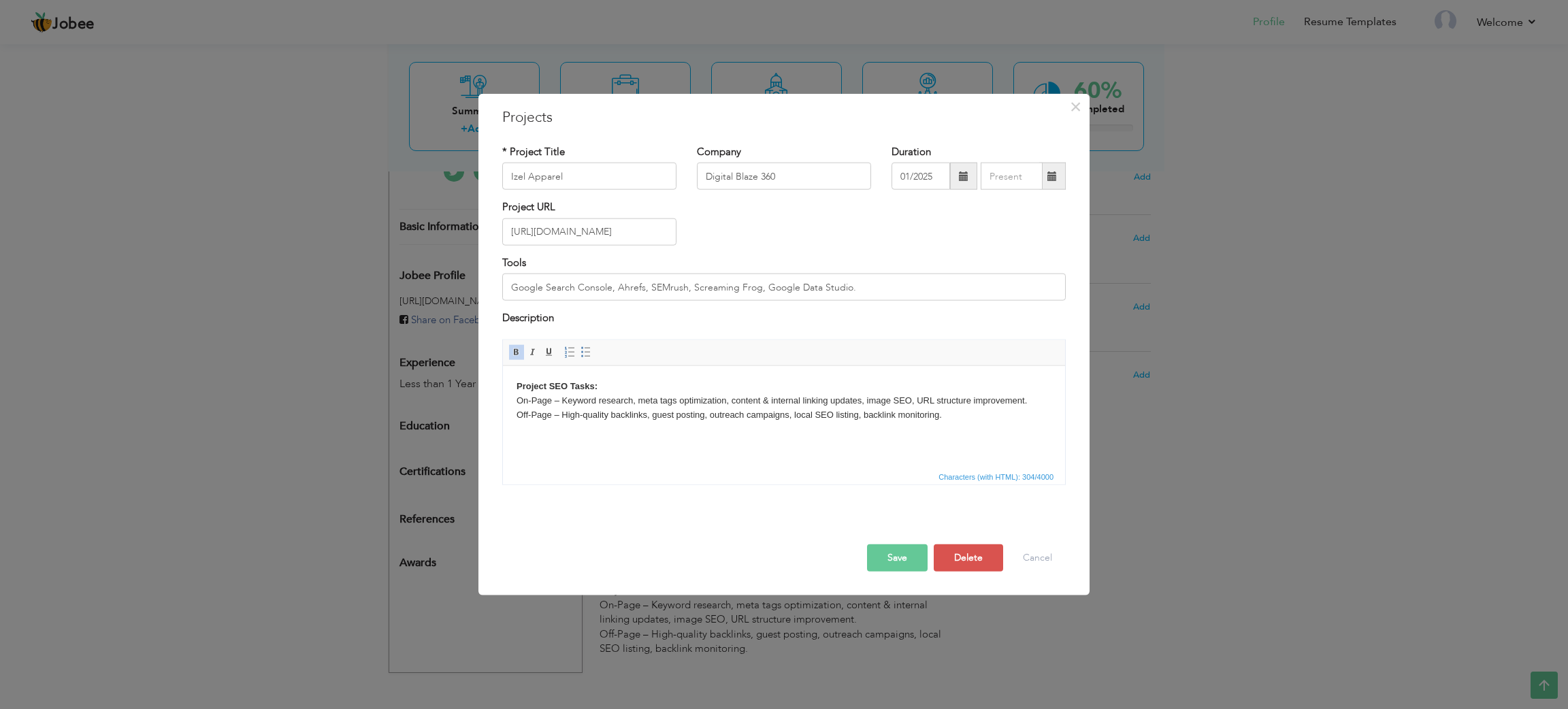
click at [602, 161] on div "* Project Title Izel Apparel" at bounding box center [589, 167] width 174 height 45
click at [596, 176] on input "Izel Apparel" at bounding box center [589, 176] width 174 height 27
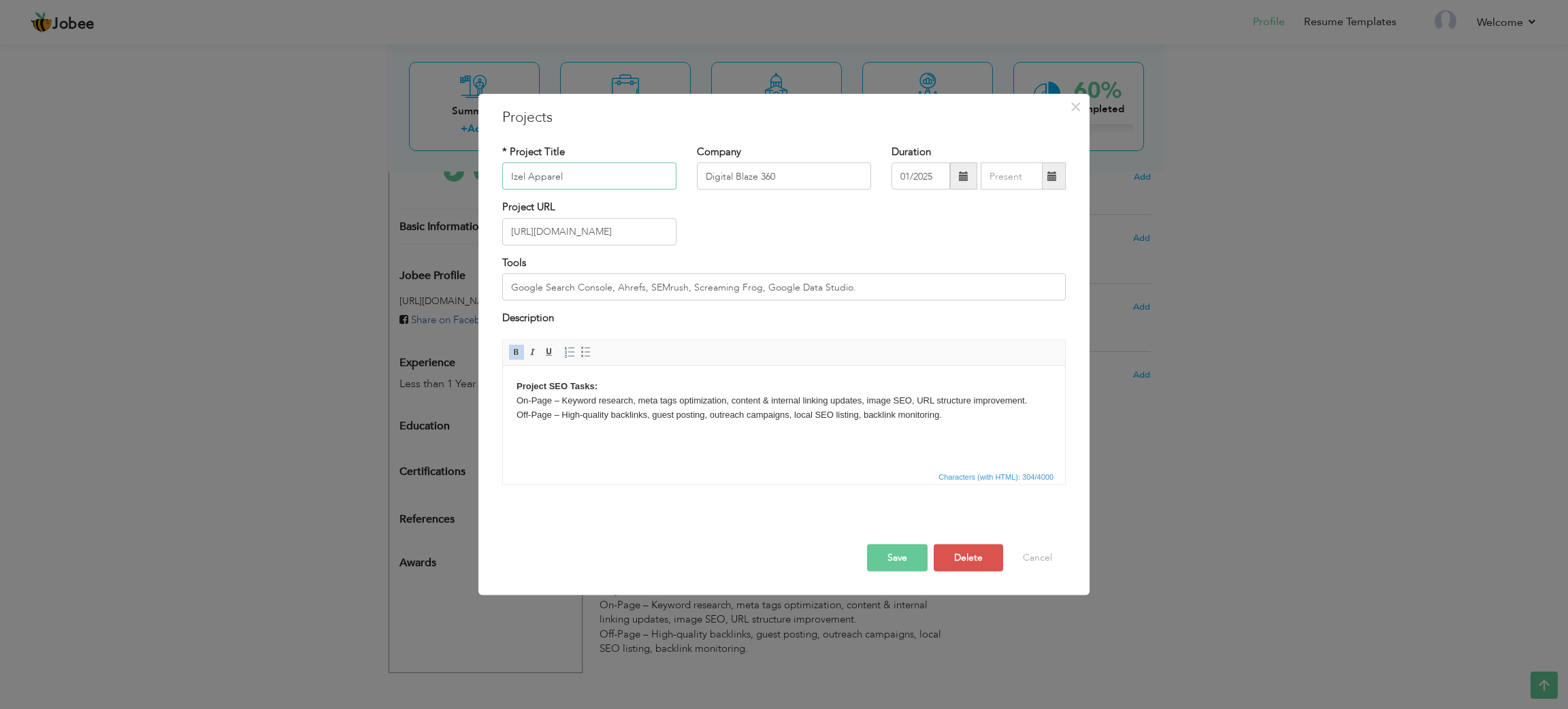
click at [596, 176] on input "Izel Apparel" at bounding box center [589, 176] width 174 height 27
click at [591, 230] on input "[URL][DOMAIN_NAME]" at bounding box center [589, 232] width 174 height 27
click at [1074, 100] on span "×" at bounding box center [1076, 107] width 12 height 24
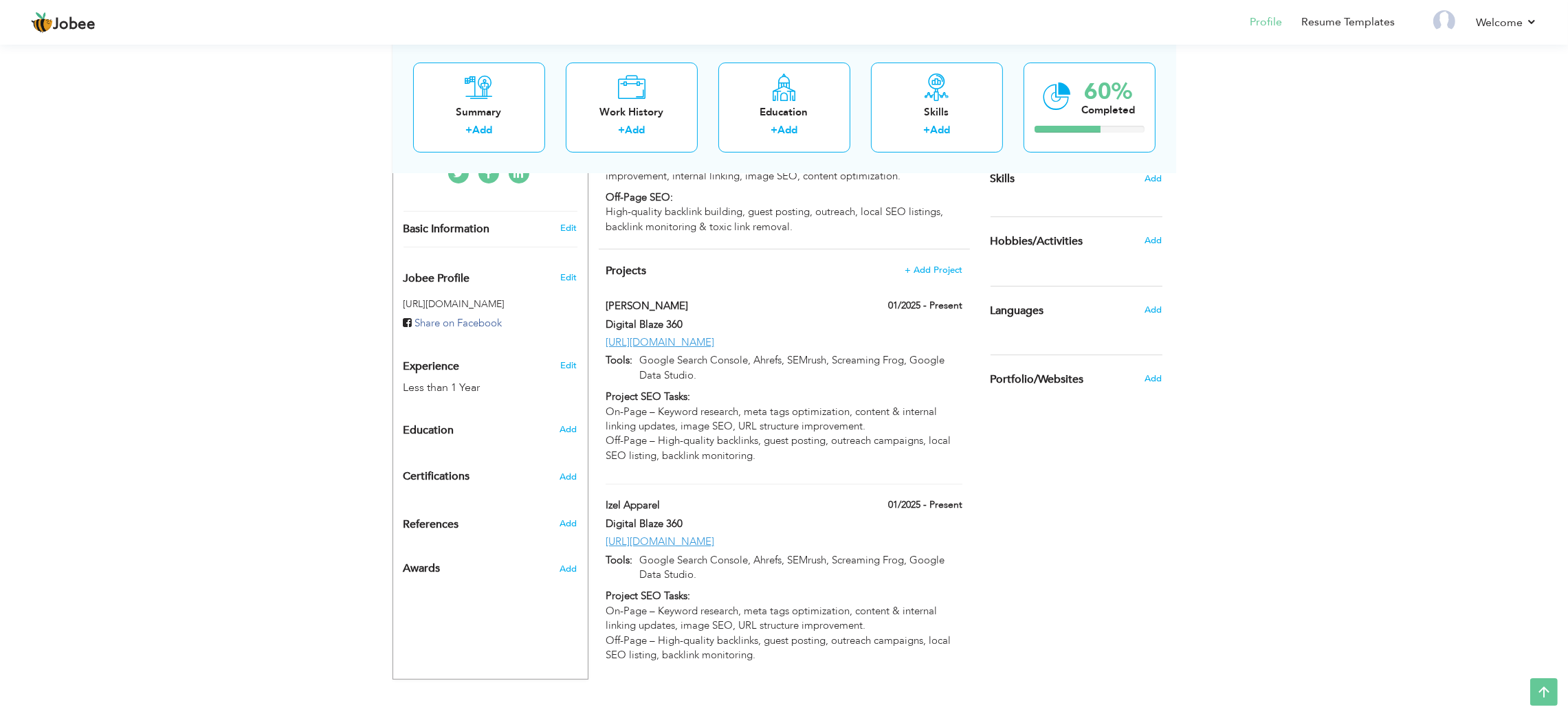
click at [1352, 418] on div "View Resume Export PDF Profile Summary Public Link Experience Education Awards …" at bounding box center [784, 201] width 1568 height 1033
